Goal: Transaction & Acquisition: Purchase product/service

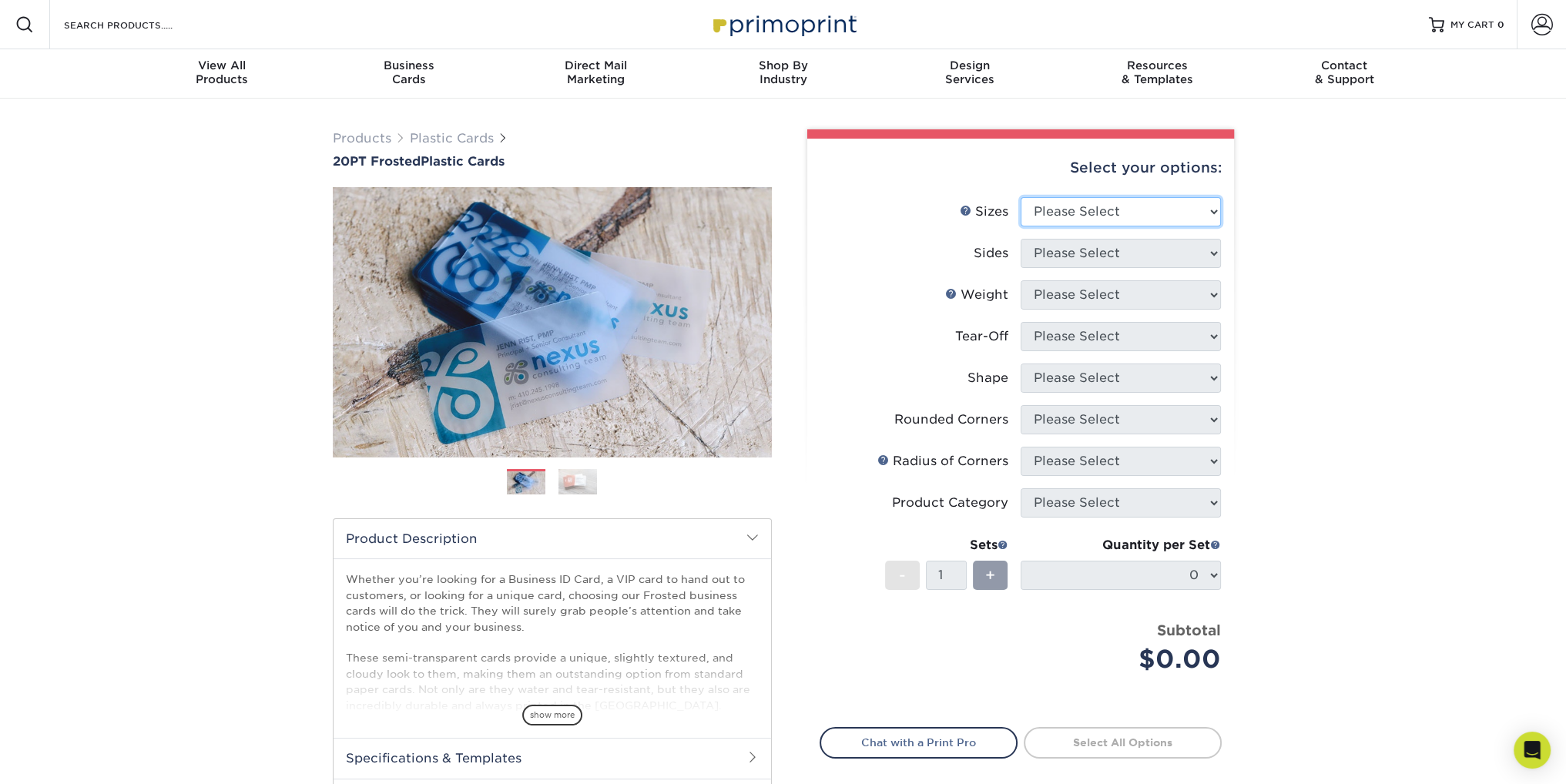
click at [1216, 207] on select "Please Select 2" x 3.5" 2" x 8" 2.12" x 3.375" 2.5" x 2.5" 4.25" x 6"" at bounding box center [1121, 211] width 200 height 29
click at [1131, 213] on select "Please Select 2" x 3.5" 2" x 8" 2.12" x 3.375" 2.5" x 2.5" 4.25" x 6"" at bounding box center [1121, 211] width 200 height 29
select select "2.12x3.38"
click at [1021, 197] on select "Please Select 2" x 3.5" 2" x 8" 2.12" x 3.375" 2.5" x 2.5" 4.25" x 6"" at bounding box center [1121, 211] width 200 height 29
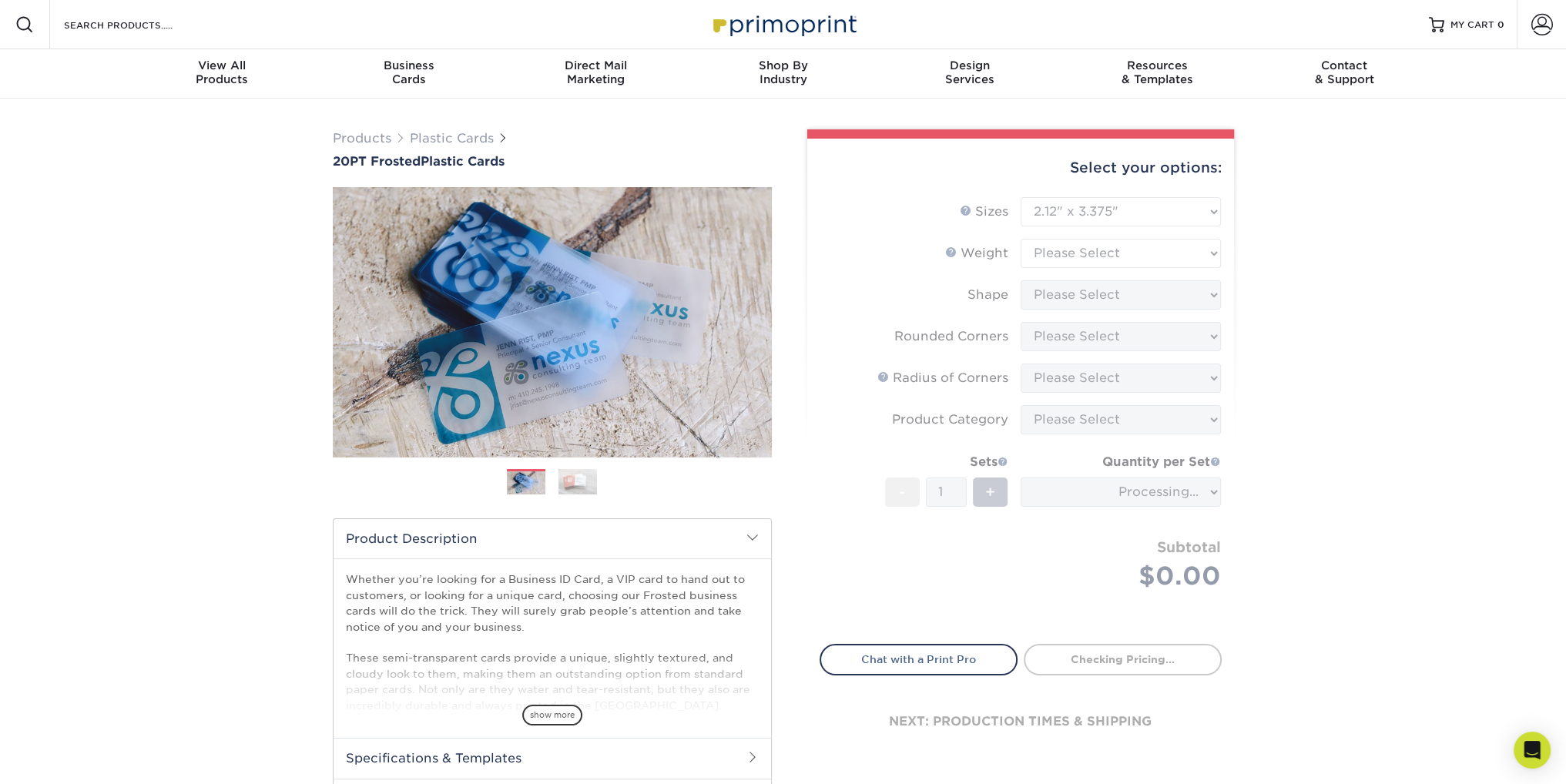
click at [1151, 204] on form "Sizes Help Sizes Please Select 2" x 3.5" 2" x 8" 2.12" x 3.375" 2.5" x 2.5" 4.2…" at bounding box center [1021, 411] width 402 height 428
click at [1272, 203] on div "Products Plastic Cards 20PT Frosted Plastic Cards Previous Next and" at bounding box center [783, 509] width 1566 height 822
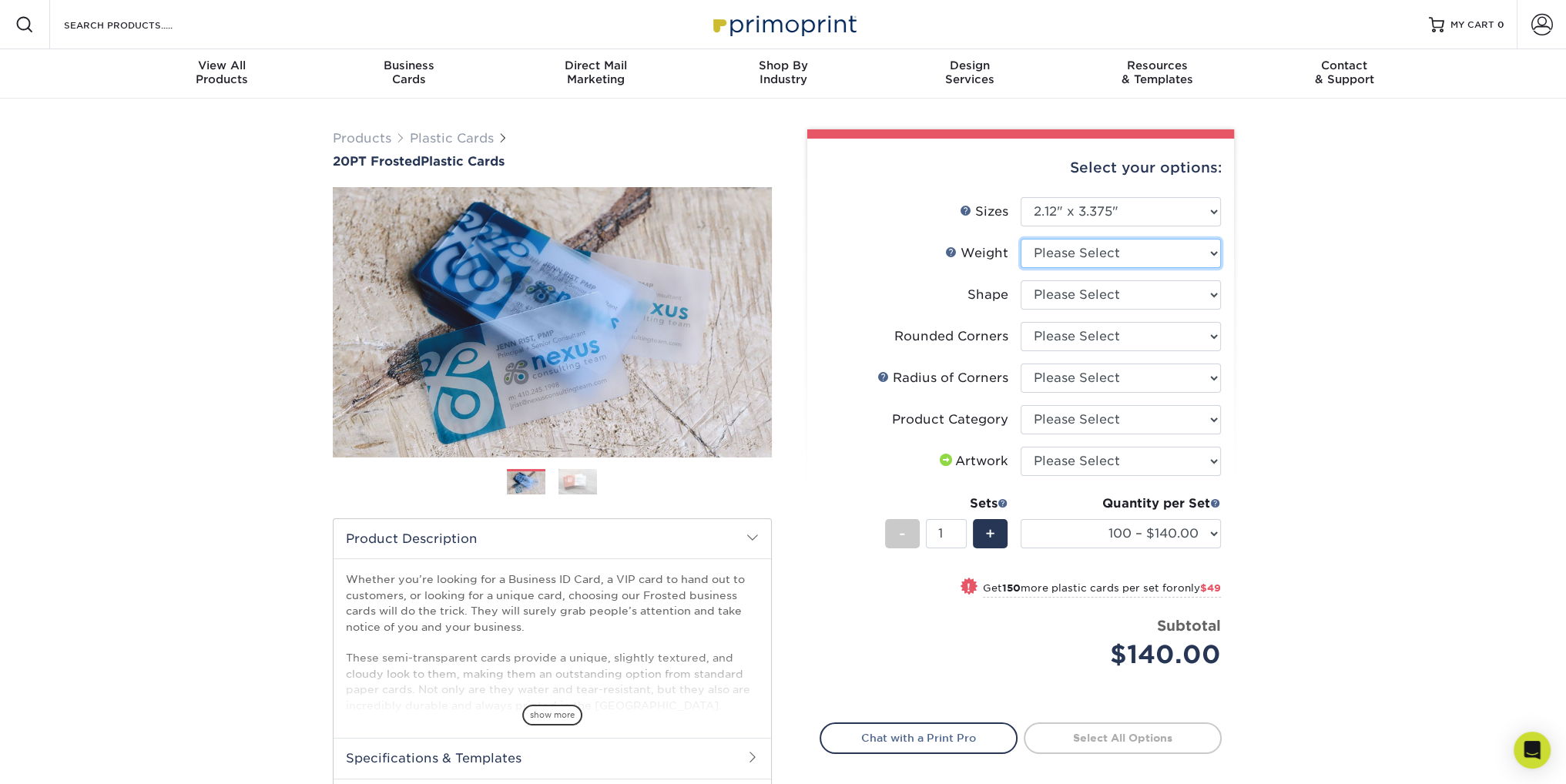
click at [1206, 248] on select "Please Select 20PT Frosted Plastic" at bounding box center [1121, 253] width 200 height 29
select select "20PT Frosted Plastic"
click at [1021, 239] on select "Please Select 20PT Frosted Plastic" at bounding box center [1121, 253] width 200 height 29
click at [1151, 294] on select at bounding box center [1121, 294] width 200 height 29
select select "3e7618de-abca-4bda-9f97-8b9129e913d8"
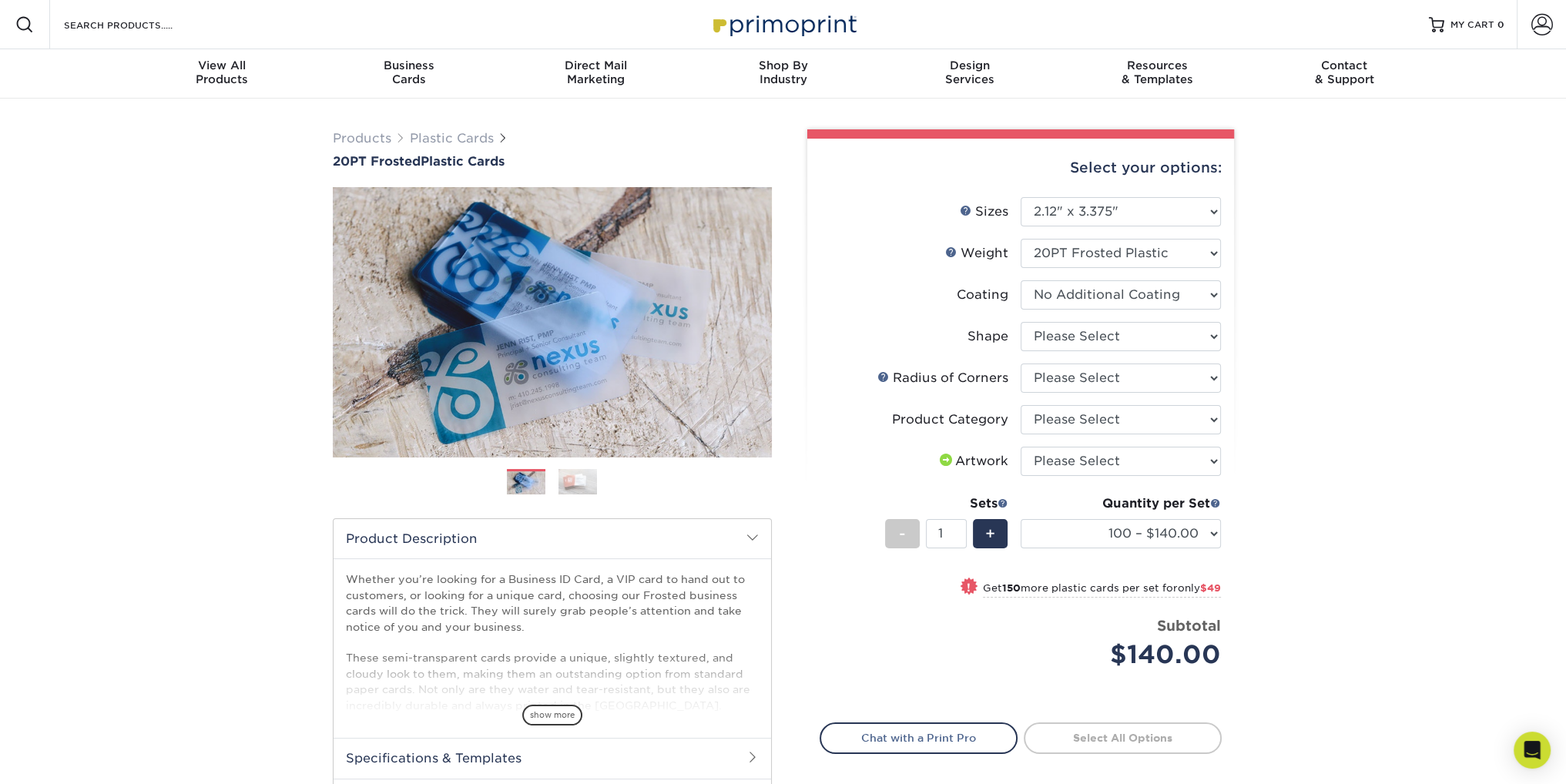
click at [1021, 280] on select at bounding box center [1121, 294] width 200 height 29
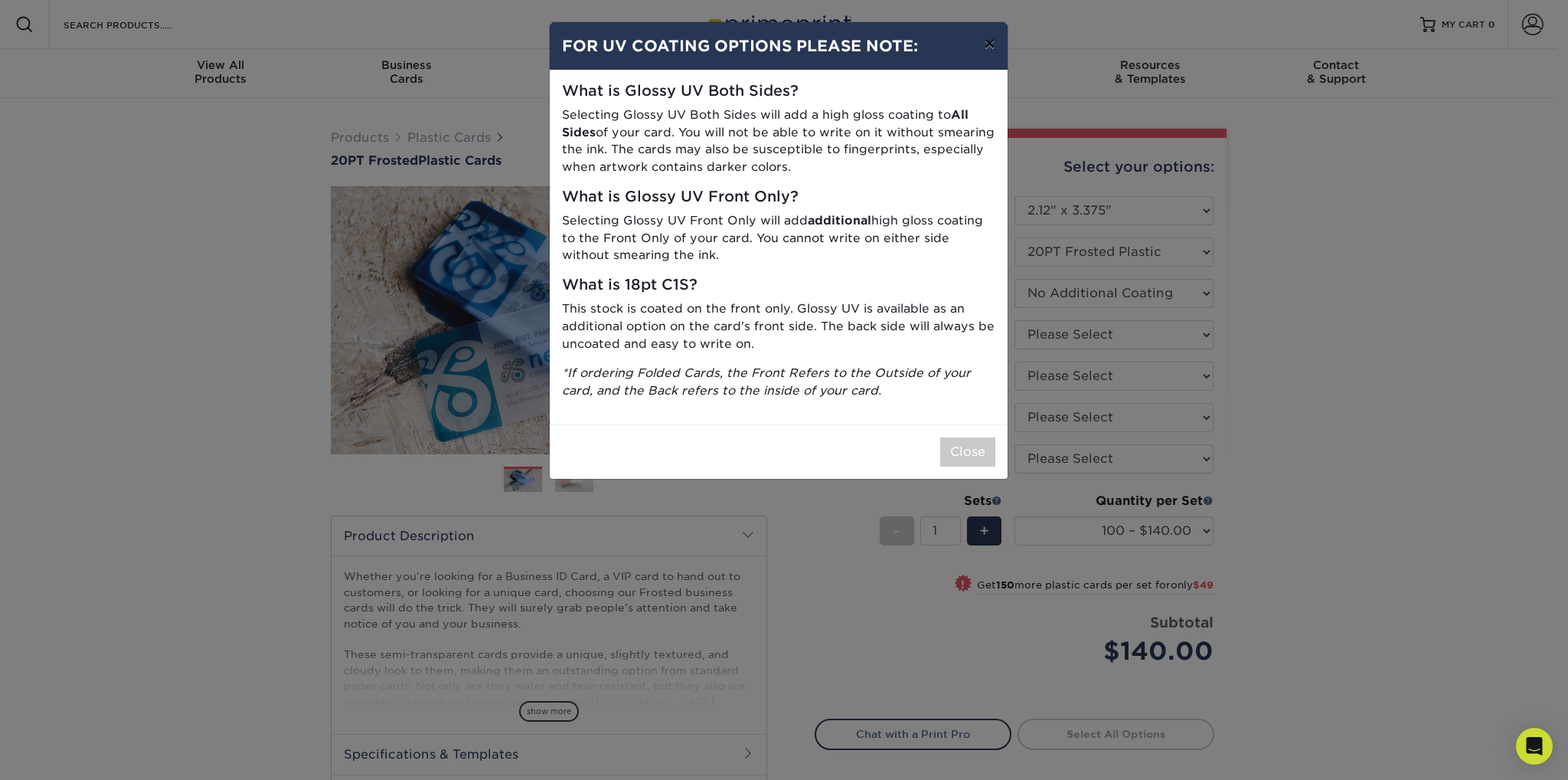
click at [991, 46] on button "×" at bounding box center [989, 43] width 35 height 43
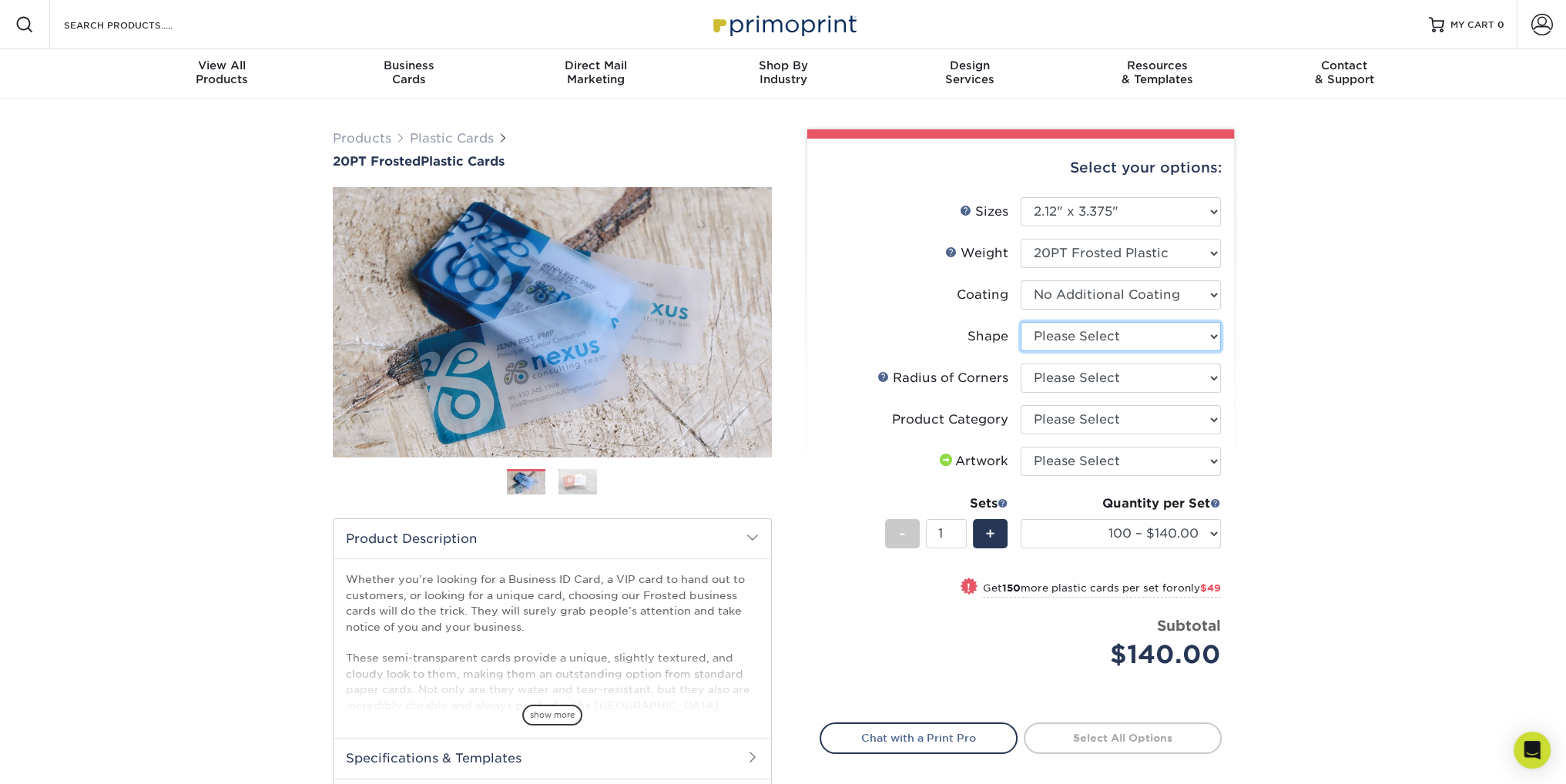
click at [1157, 334] on select "Please Select Standard" at bounding box center [1121, 336] width 200 height 29
select select "standard"
click at [1021, 322] on select "Please Select Standard" at bounding box center [1121, 336] width 200 height 29
click at [1140, 372] on select "Please Select Rounded 1/8" Rounded 1/4"" at bounding box center [1121, 378] width 200 height 29
select select "589680c7-ee9a-431b-9d12-d7aeb1386a97"
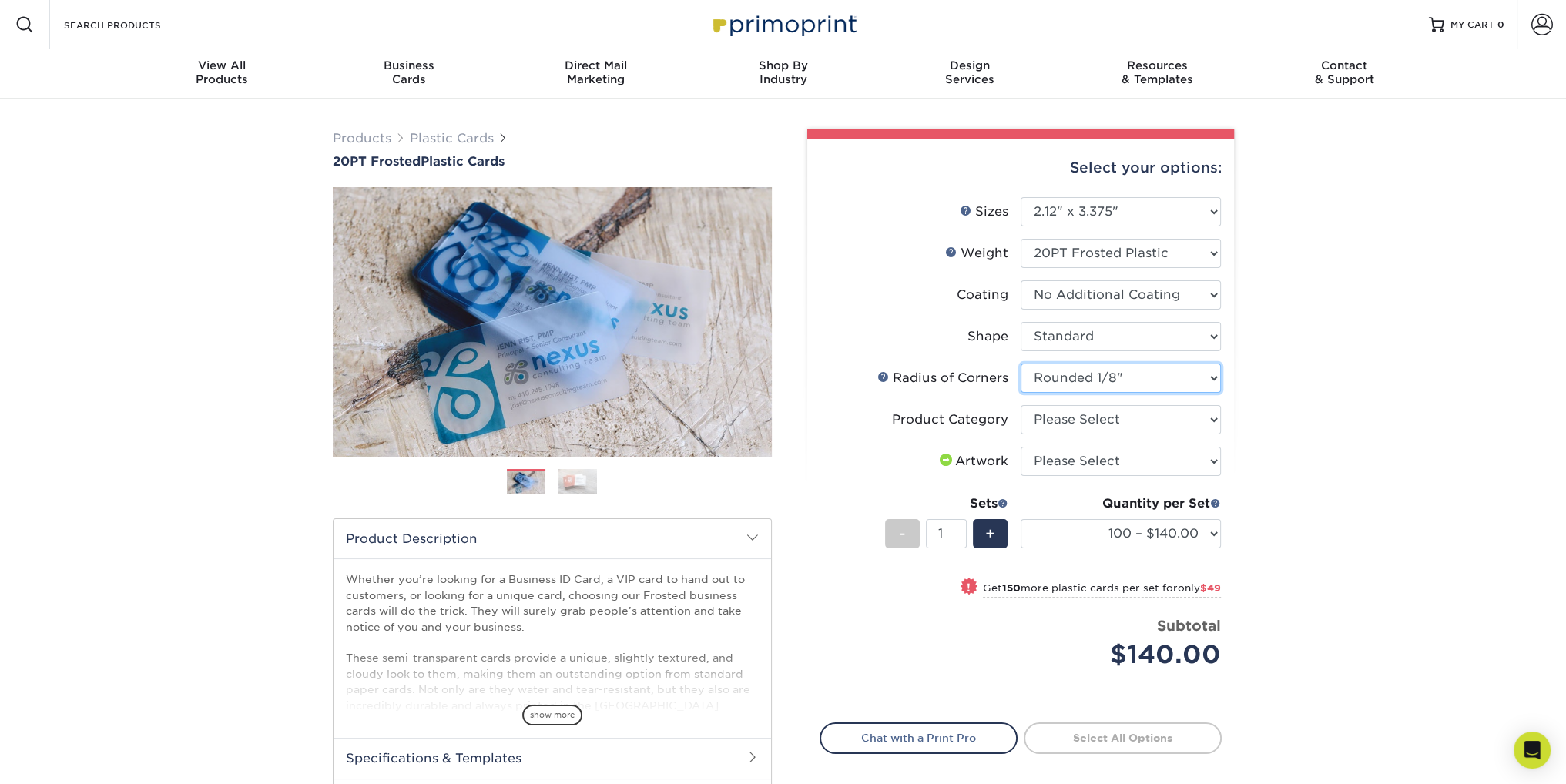
click at [1021, 363] on select "Please Select Rounded 1/8" Rounded 1/4"" at bounding box center [1121, 378] width 200 height 29
click at [1091, 420] on select "Please Select Business Cards" at bounding box center [1121, 419] width 200 height 29
select select "3b5148f1-0588-4f88-a218-97bcfdce65c1"
click at [1021, 405] on select "Please Select Business Cards" at bounding box center [1121, 419] width 200 height 29
click at [1071, 461] on select "Please Select I will upload files I need a design - $100" at bounding box center [1121, 461] width 200 height 29
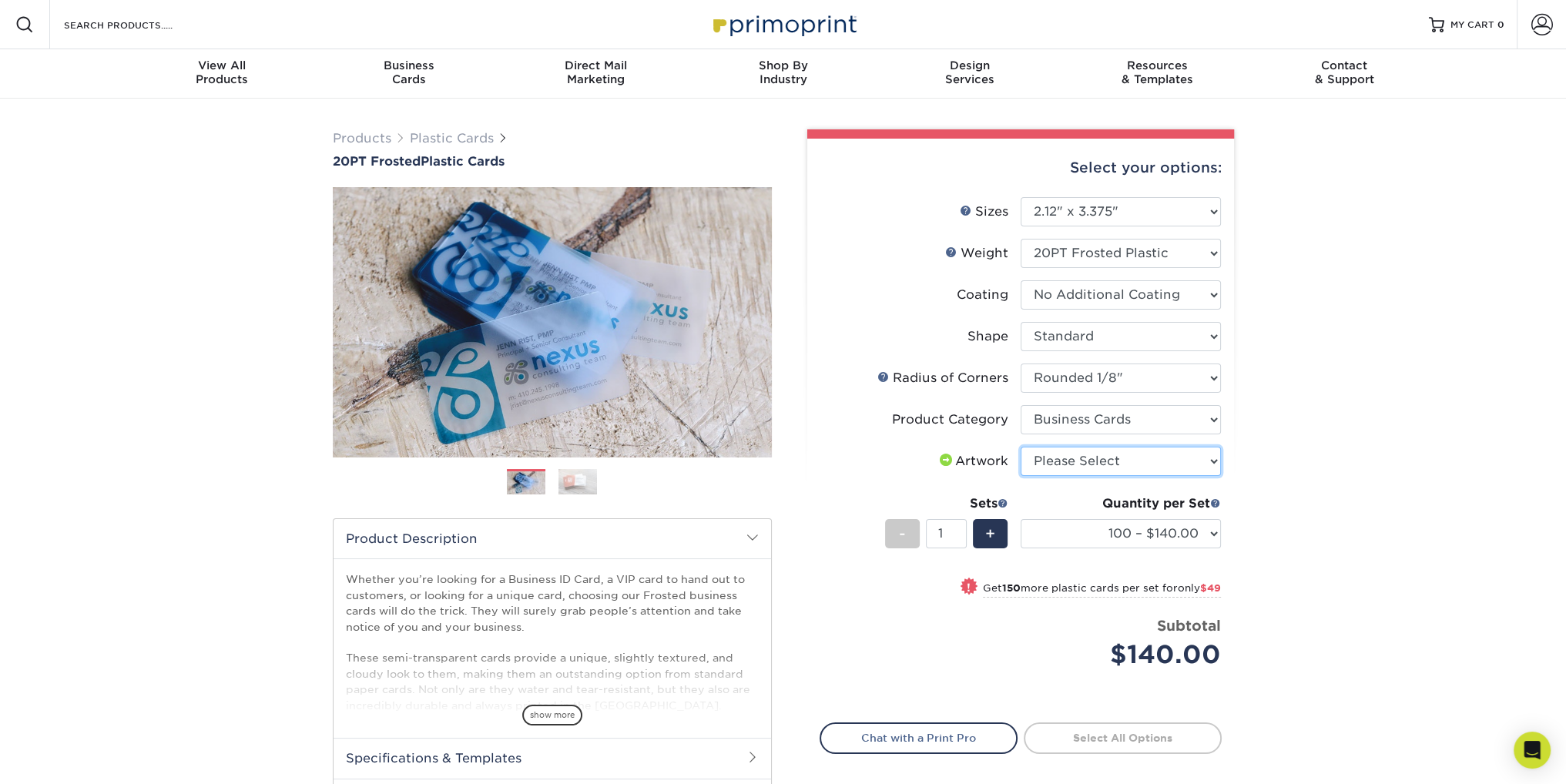
select select "upload"
click at [1021, 447] on select "Please Select I will upload files I need a design - $100" at bounding box center [1121, 461] width 200 height 29
click at [1107, 734] on link "Proceed to Shipping" at bounding box center [1122, 736] width 198 height 28
type input "Set 1"
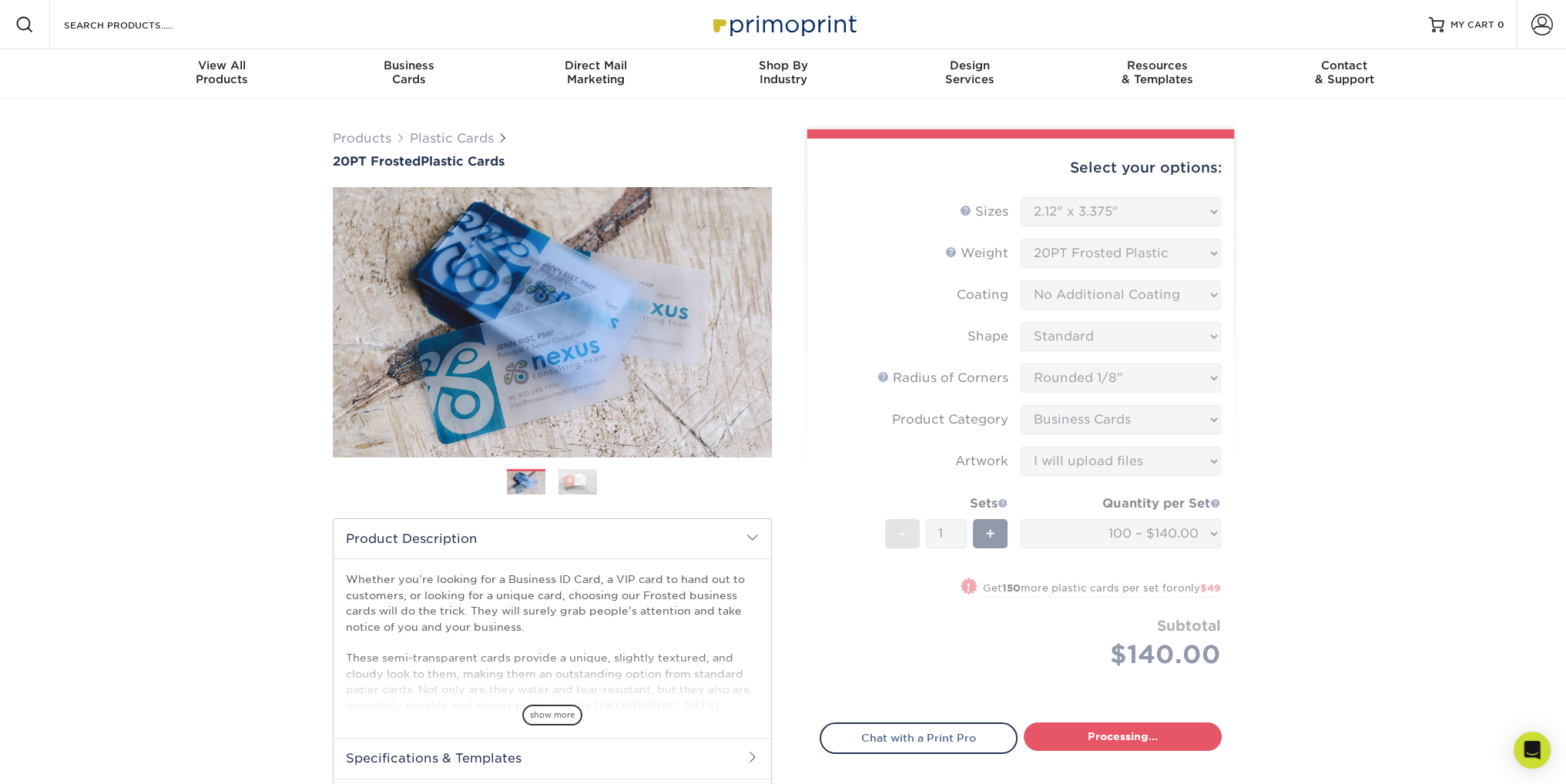
select select "3195234f-f80e-4297-8583-e3166ede28d7"
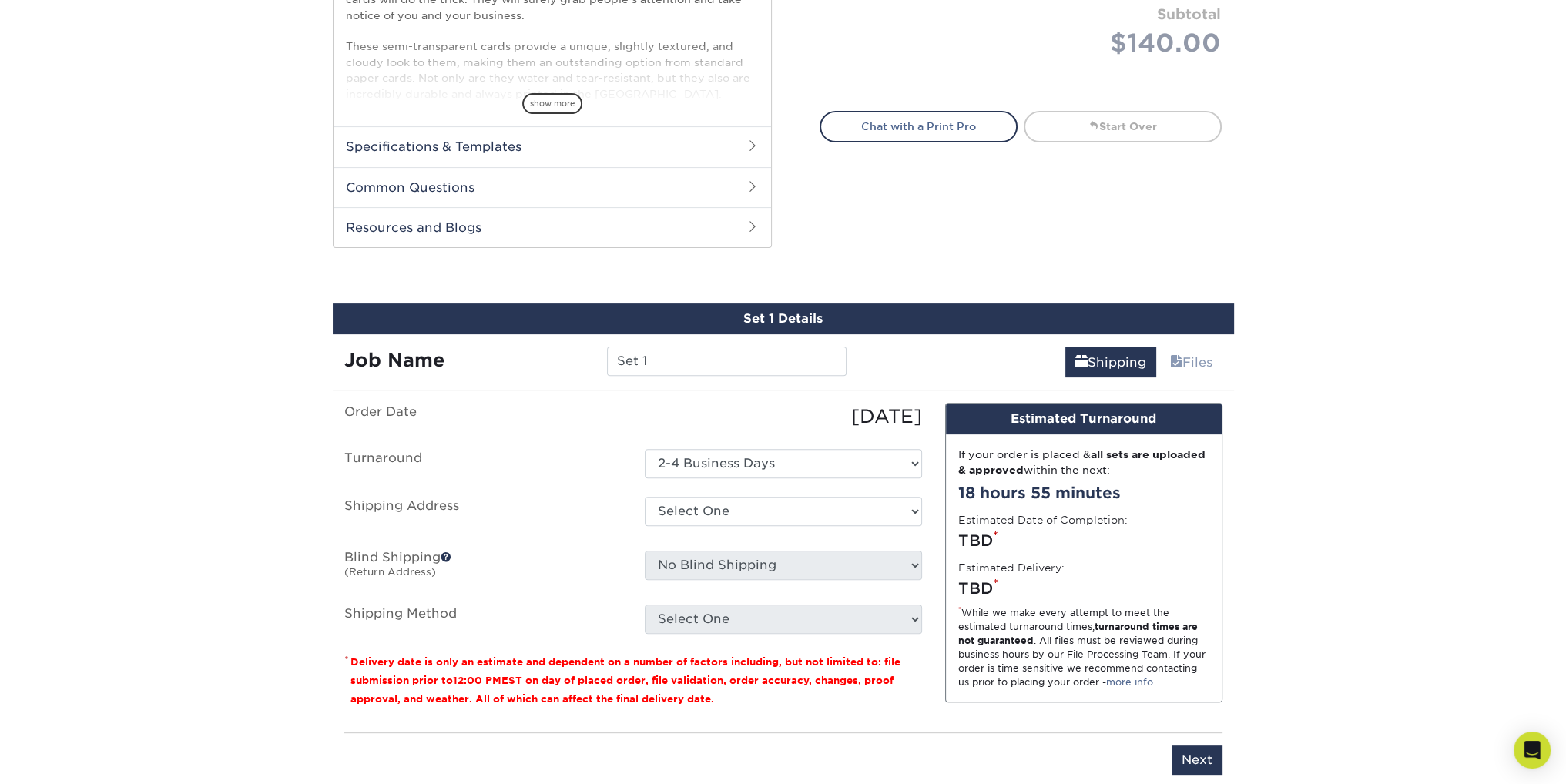
scroll to position [782, 0]
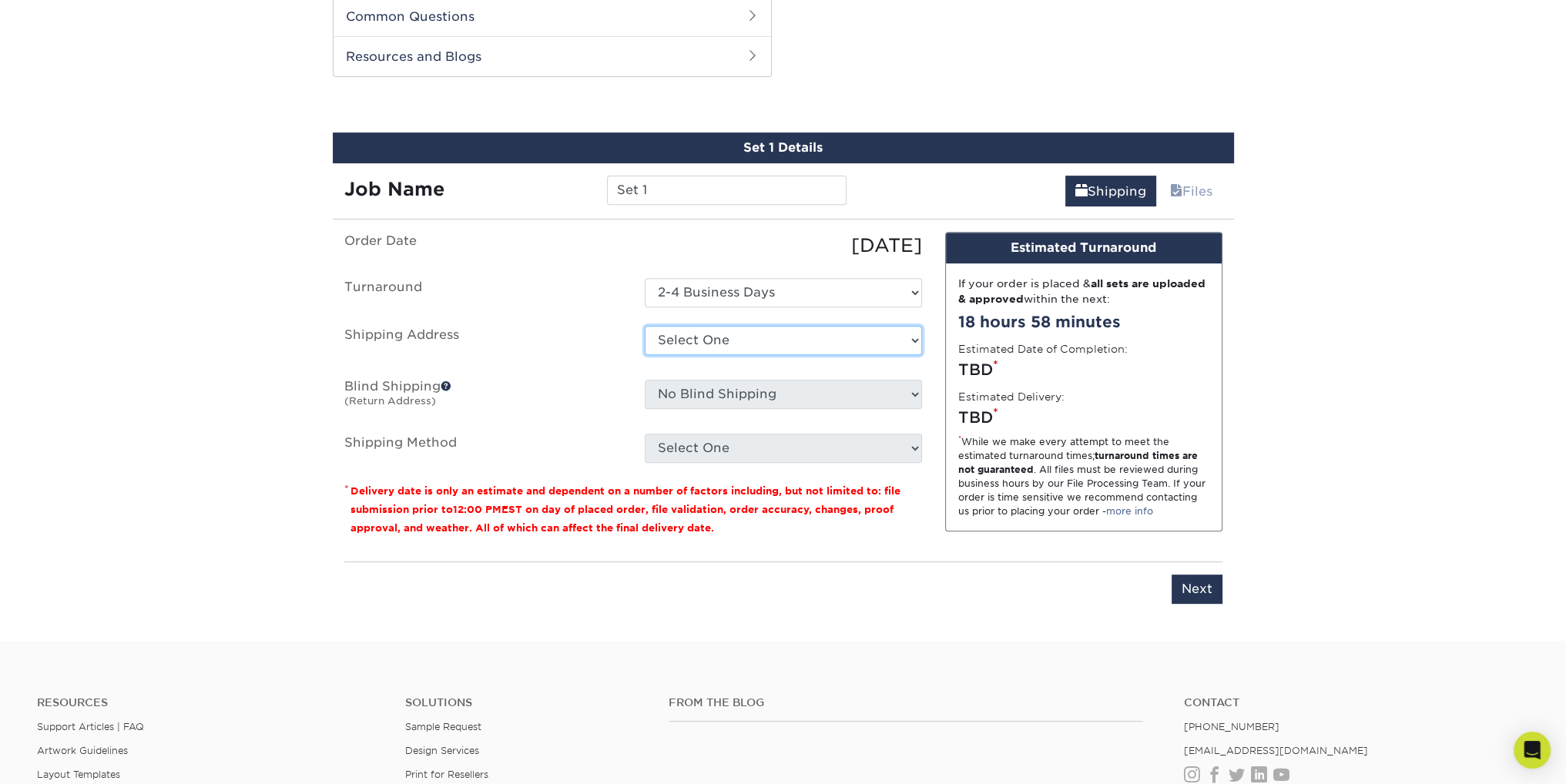
click at [914, 334] on select "Select One + Add New Address - Login" at bounding box center [783, 340] width 278 height 29
select select "newaddress"
click at [645, 326] on select "Select One + Add New Address - Login" at bounding box center [783, 340] width 278 height 29
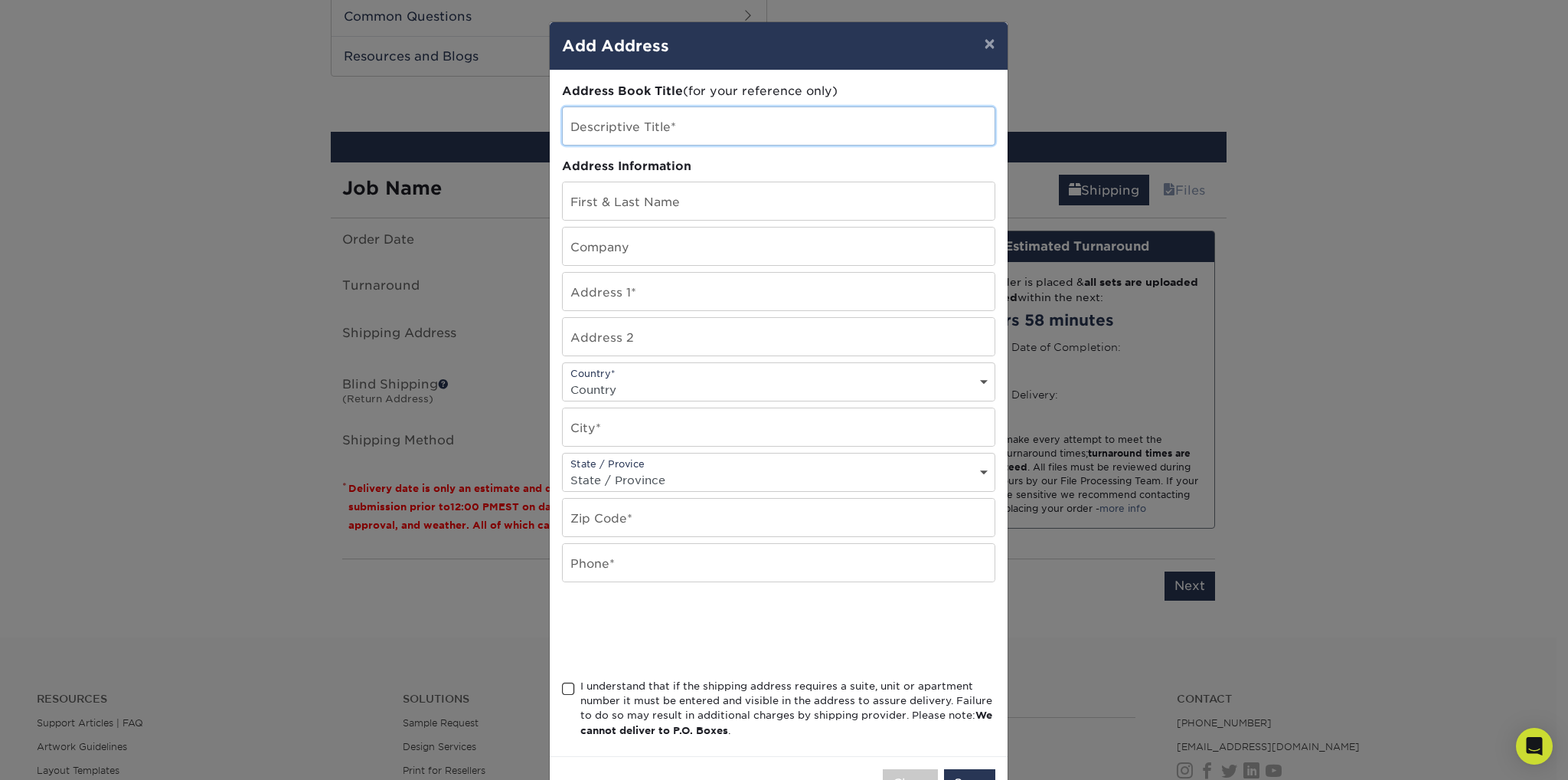
click at [697, 124] on input "text" at bounding box center [778, 126] width 432 height 38
click at [689, 121] on input "text" at bounding box center [778, 126] width 432 height 38
click at [622, 120] on input "text" at bounding box center [778, 126] width 432 height 38
click at [655, 126] on input "text" at bounding box center [778, 126] width 432 height 38
click at [571, 132] on input "text" at bounding box center [778, 126] width 432 height 38
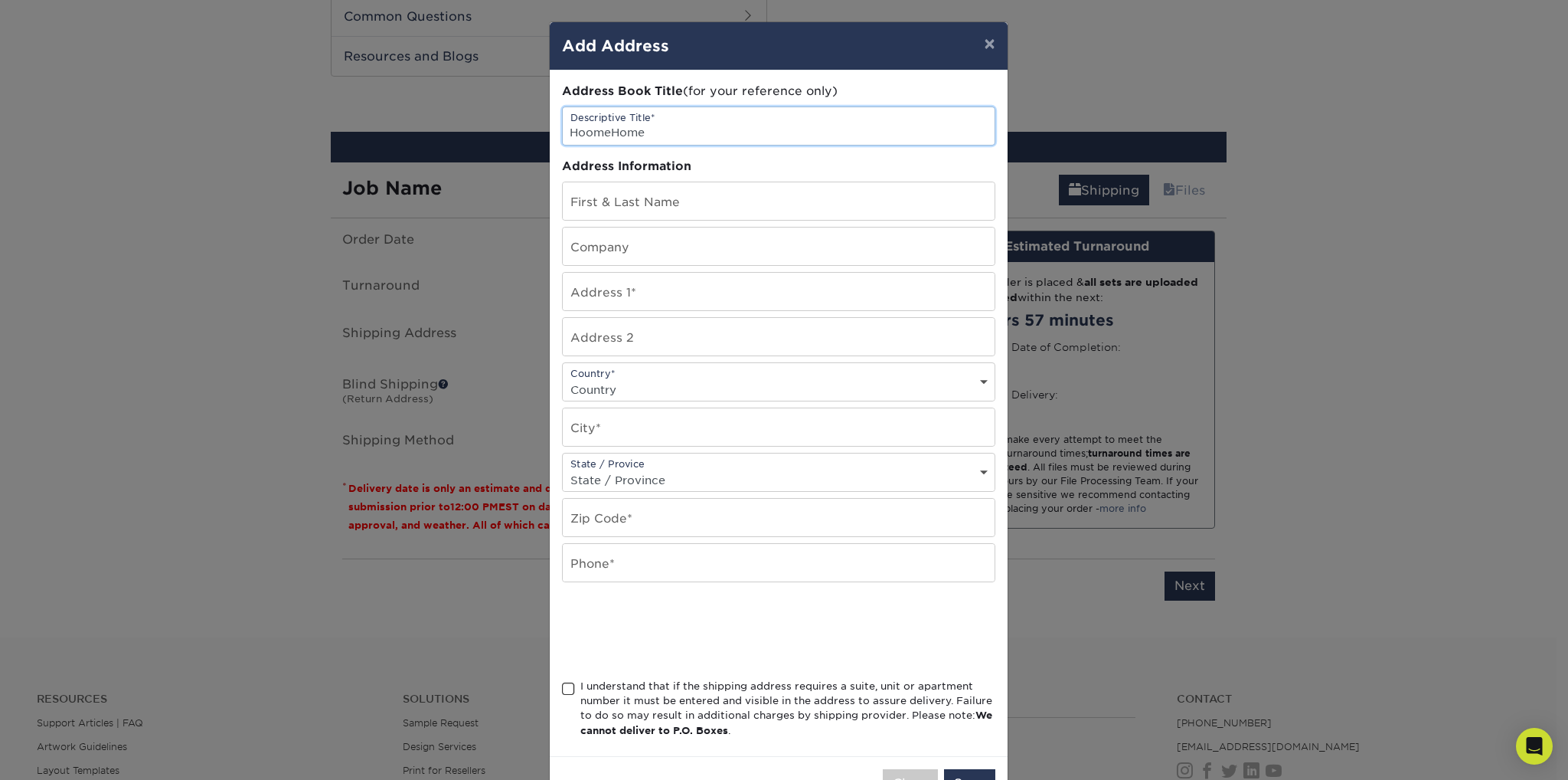
click at [600, 128] on input "HoomeHome" at bounding box center [778, 126] width 432 height 38
type input "HoomeHome"
click at [985, 44] on button "×" at bounding box center [989, 43] width 35 height 43
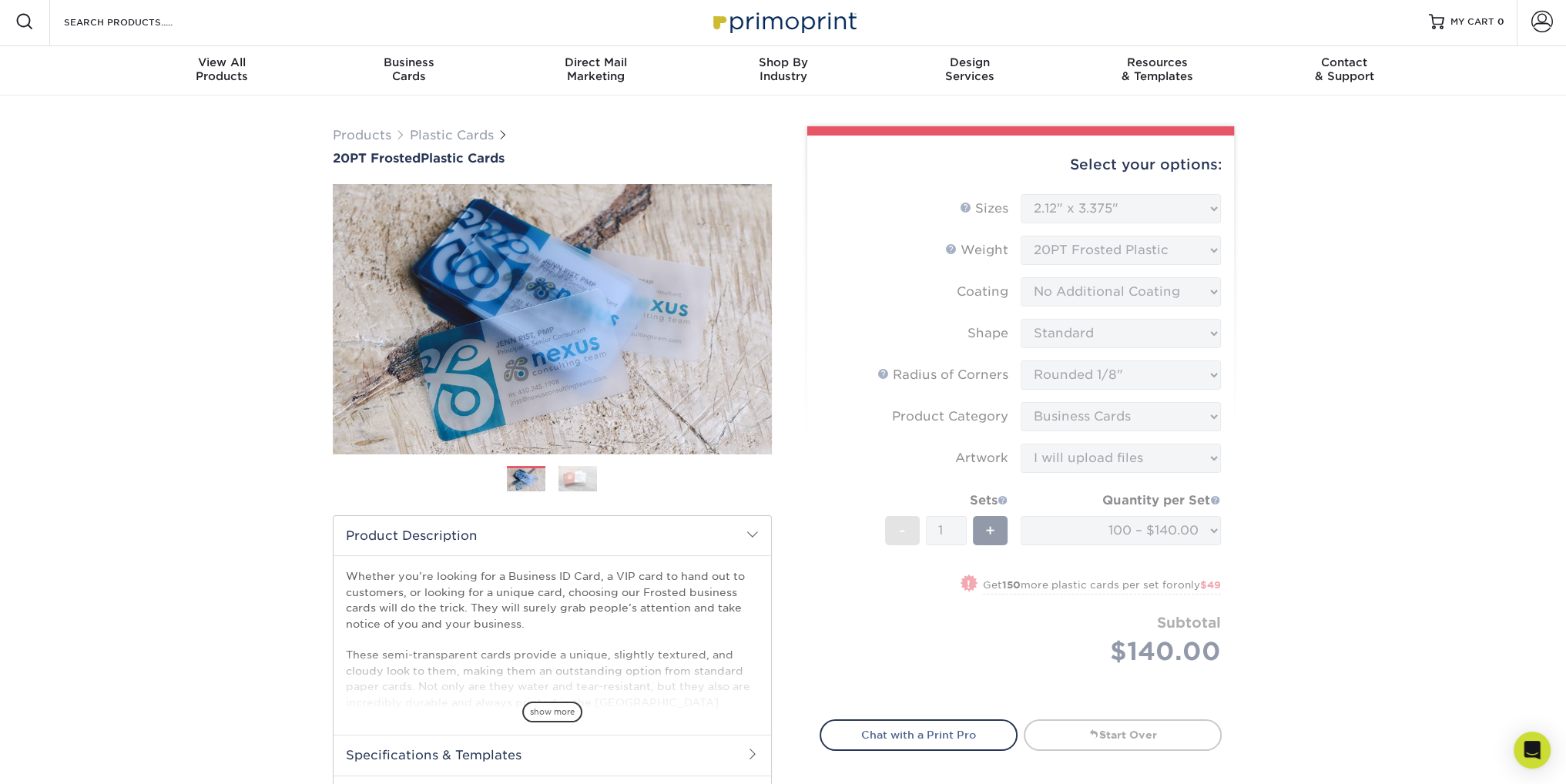
scroll to position [0, 0]
